Goal: Register for event/course

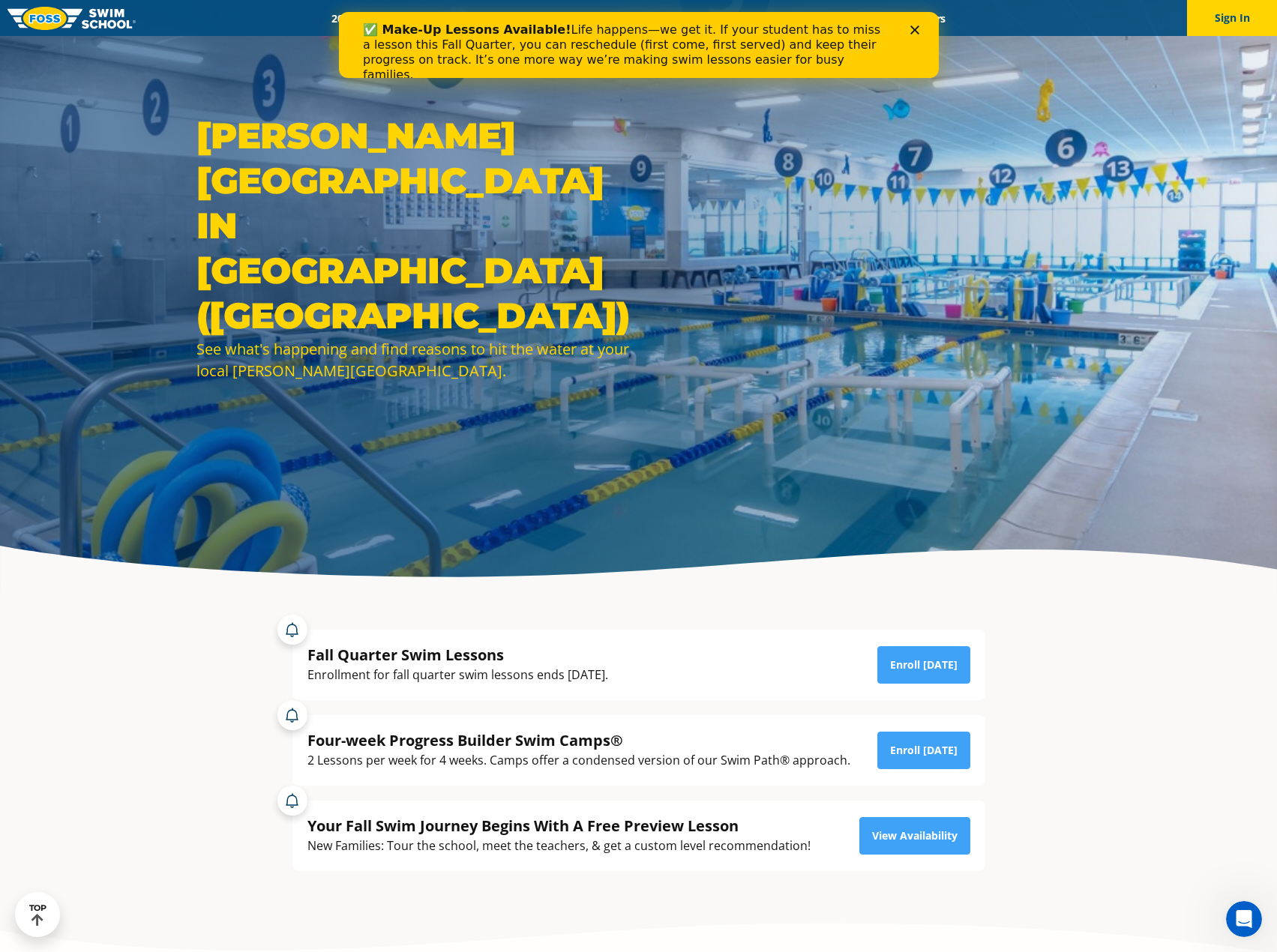
click at [920, 28] on div "Close" at bounding box center [917, 31] width 15 height 9
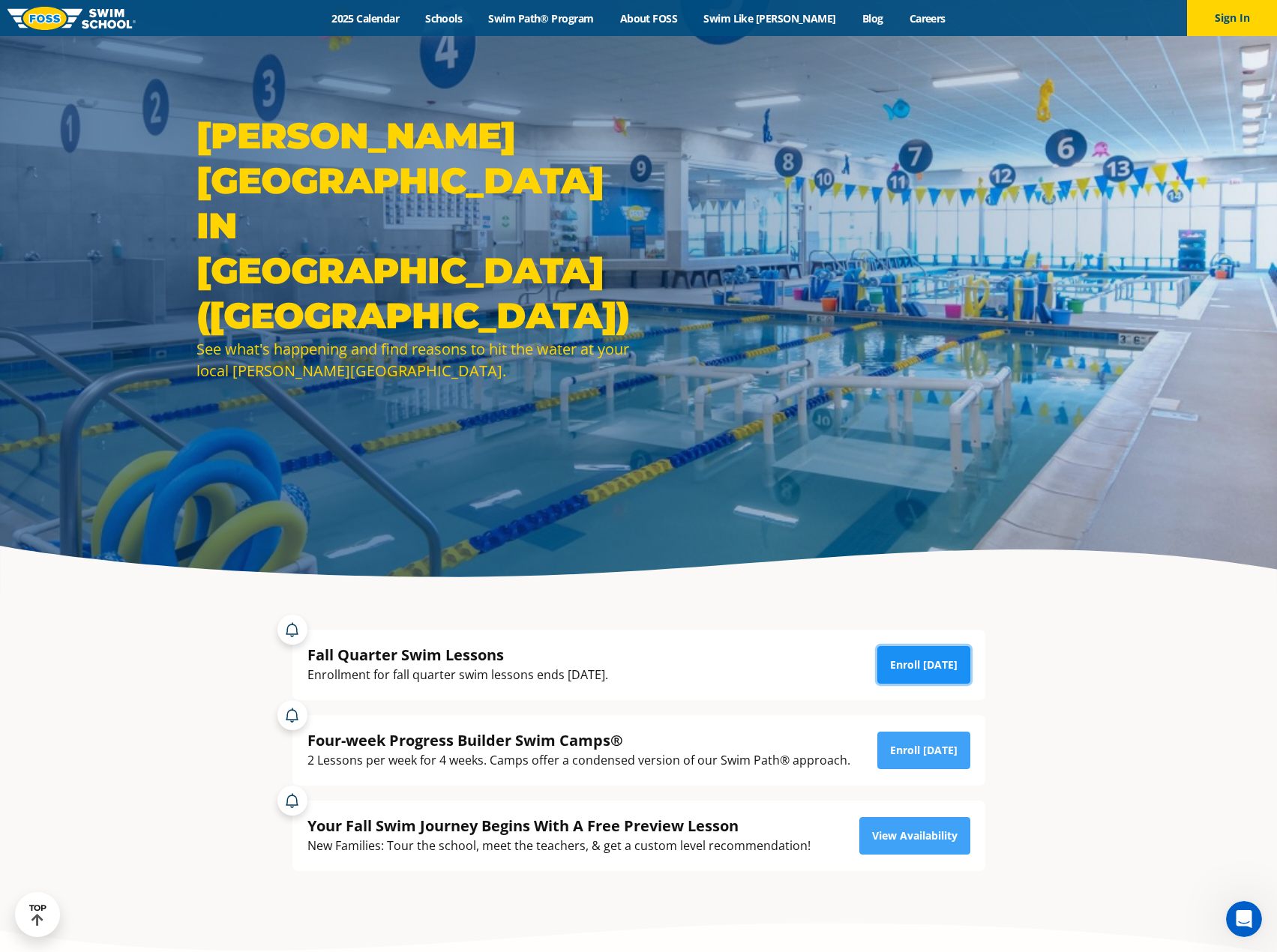
click at [941, 664] on link "Enroll [DATE]" at bounding box center [923, 665] width 93 height 37
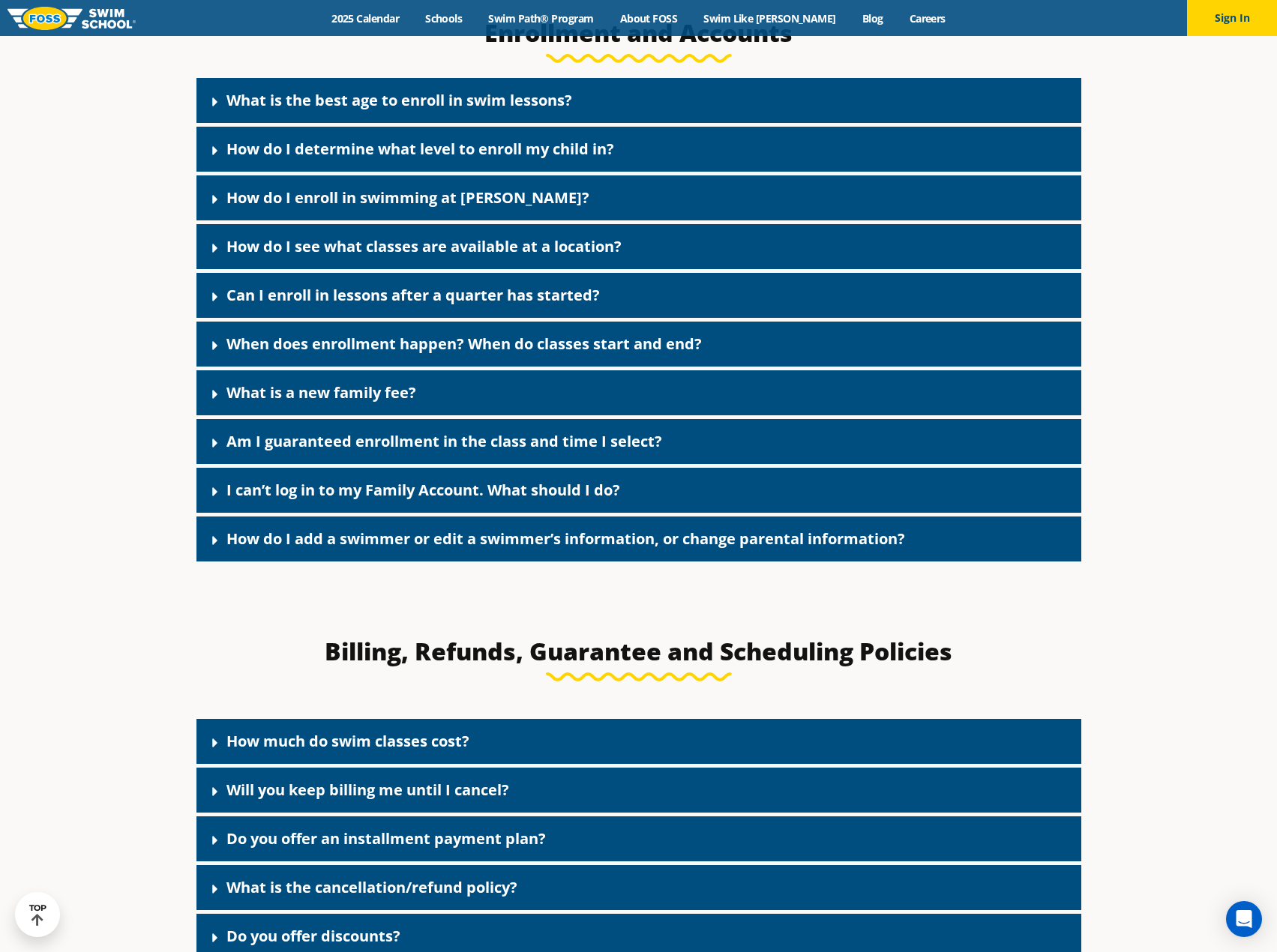
scroll to position [975, 0]
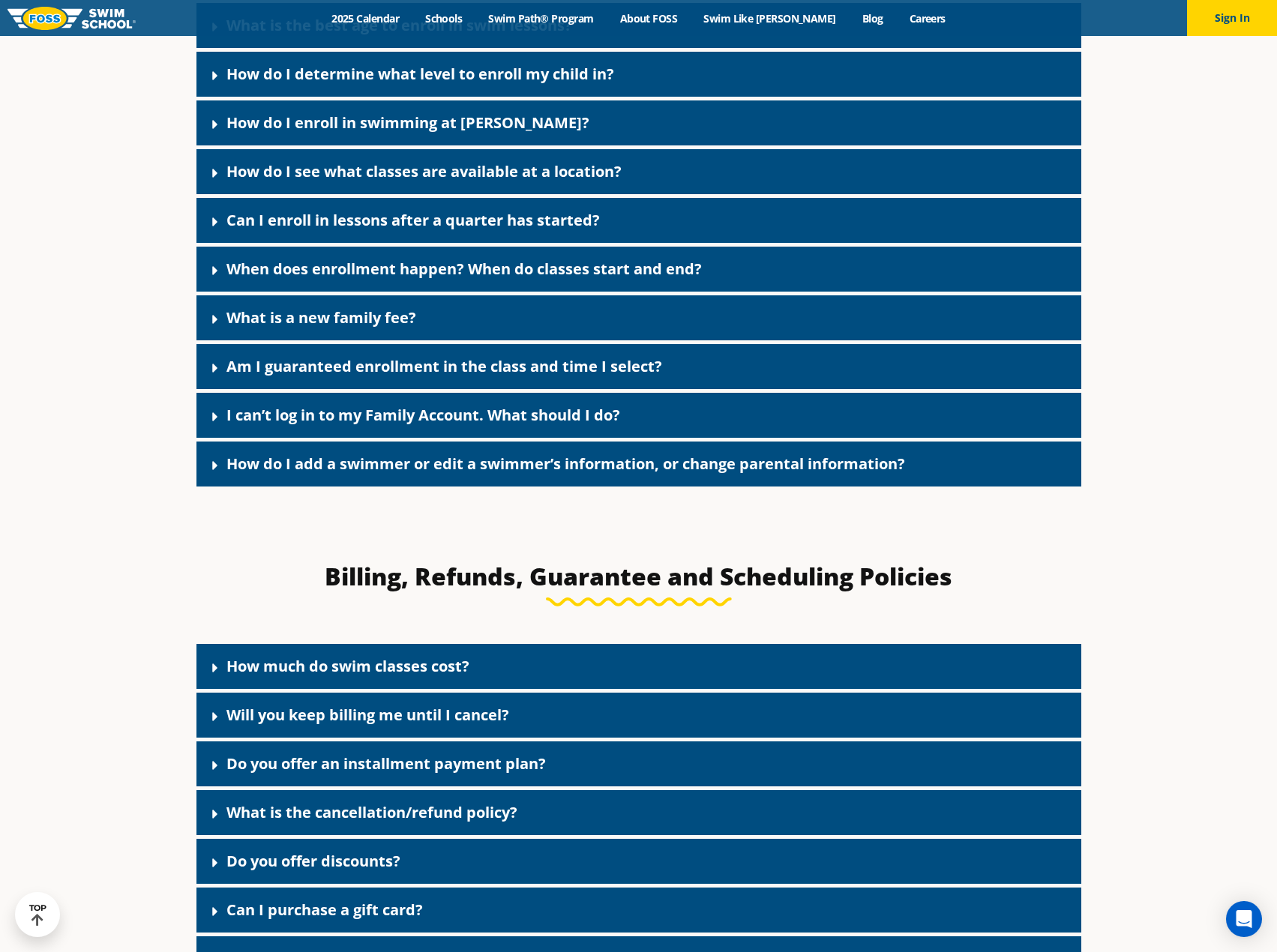
click at [211, 673] on icon at bounding box center [215, 668] width 15 height 15
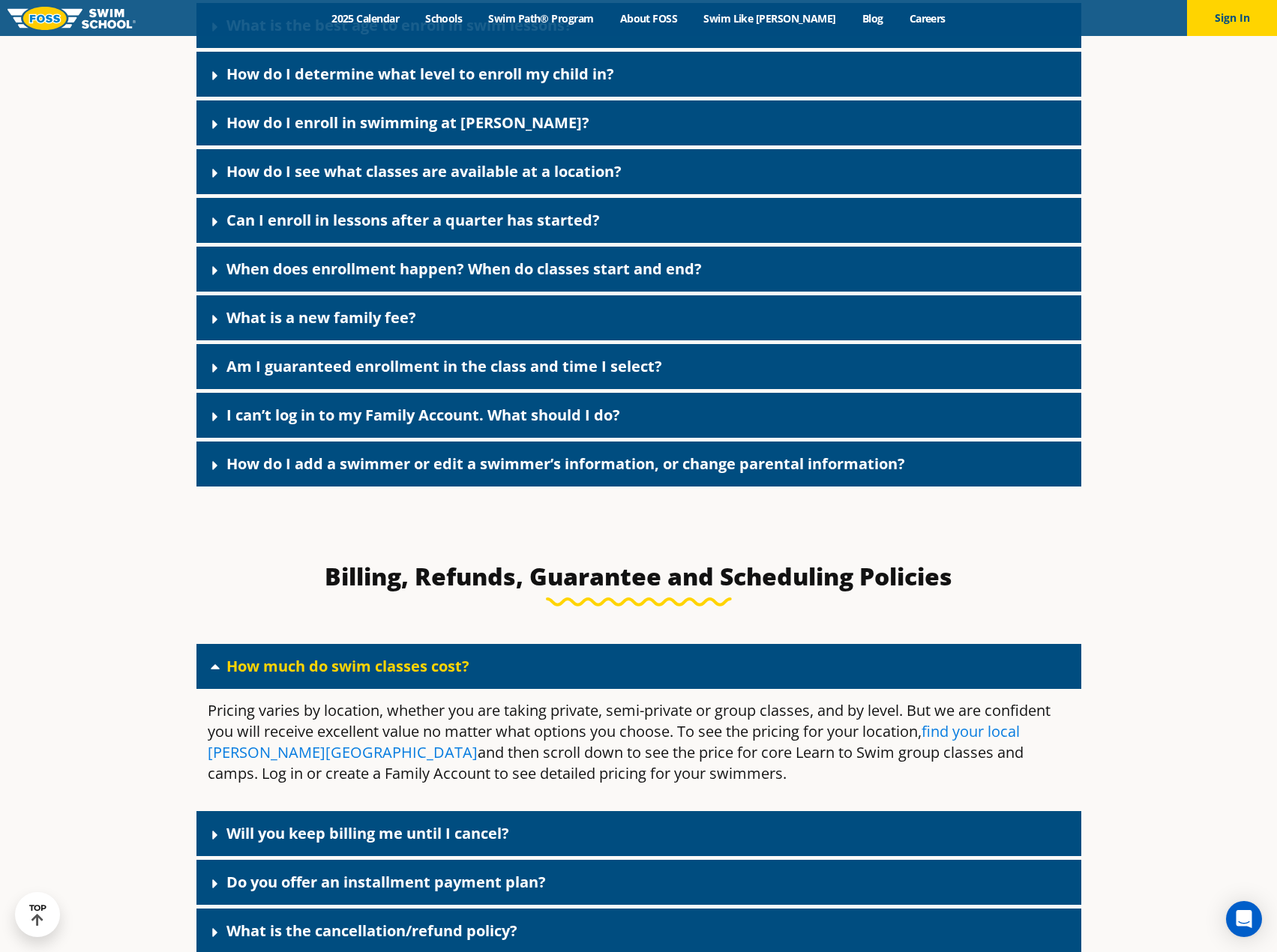
click at [243, 759] on link "find your local Foss Swim School" at bounding box center [613, 742] width 812 height 42
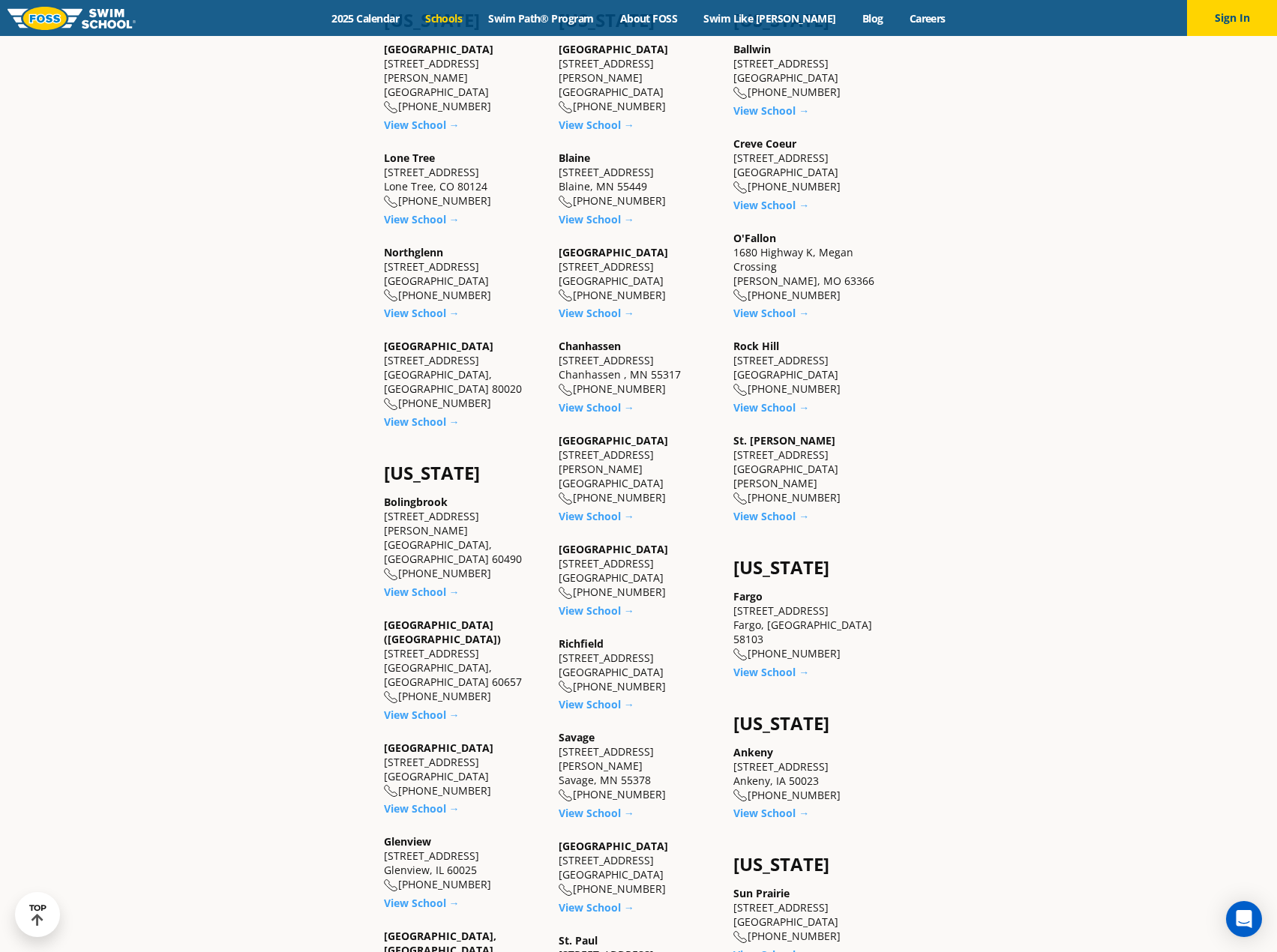
scroll to position [750, 0]
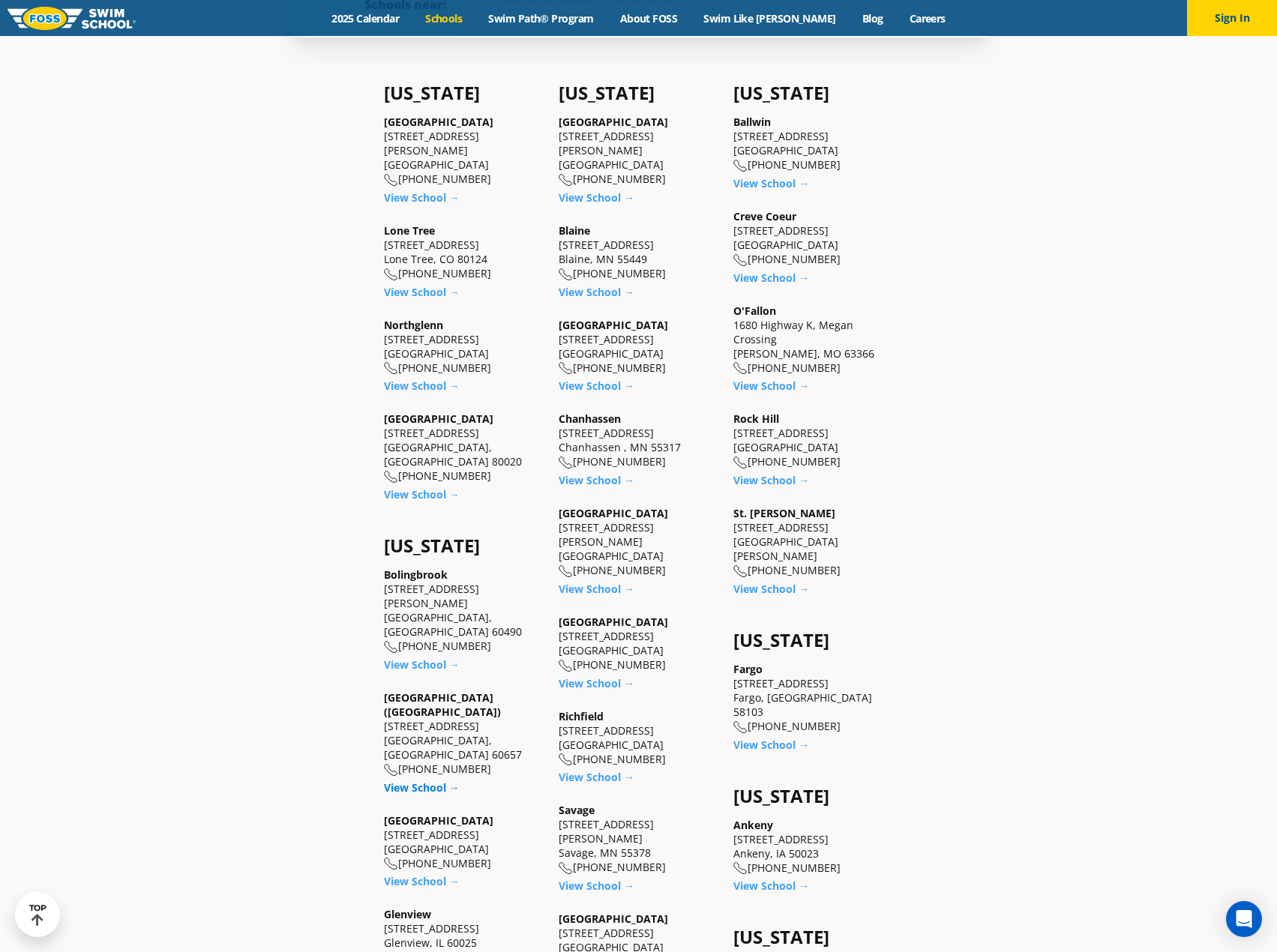
click at [420, 781] on link "View School →" at bounding box center [422, 787] width 76 height 14
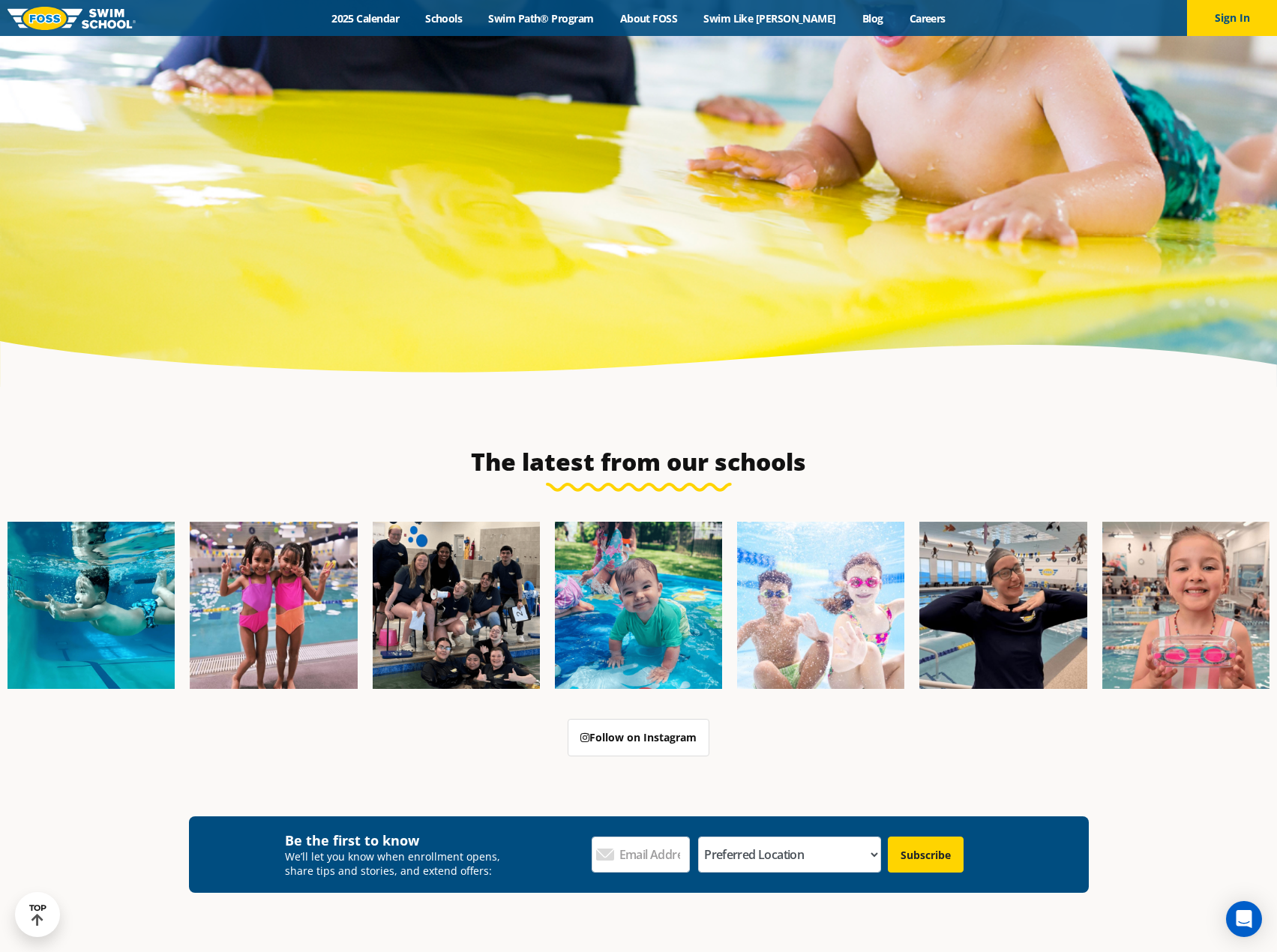
scroll to position [5229, 0]
